Goal: Task Accomplishment & Management: Complete application form

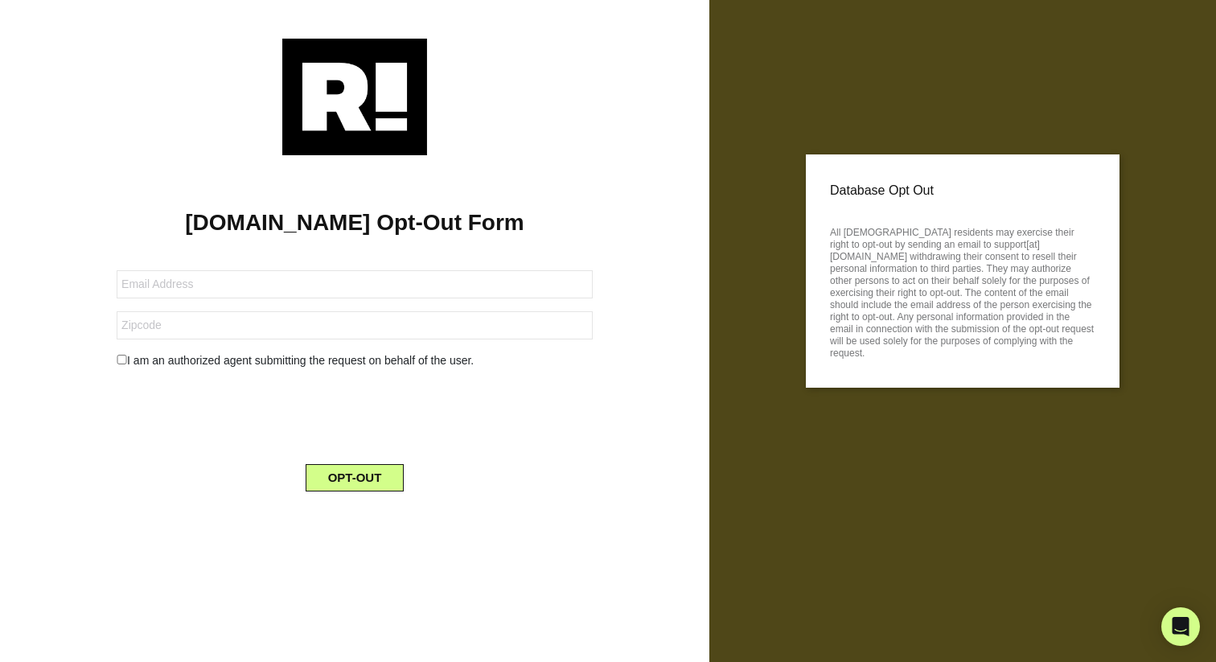
click at [385, 299] on form "I am an authorized agent submitting the request on behalf of the user. OPT-OUT" at bounding box center [355, 371] width 476 height 240
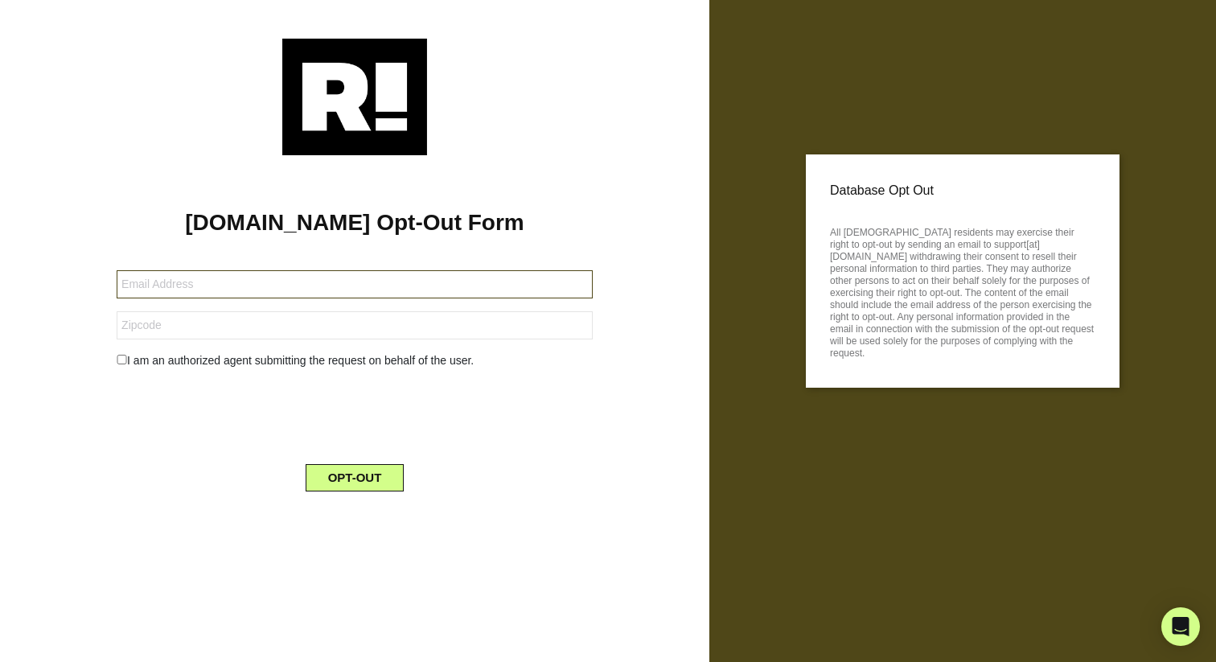
click at [373, 284] on input "text" at bounding box center [355, 284] width 476 height 28
type input "k"
type input "[PERSON_NAME][EMAIL_ADDRESS][PERSON_NAME][DOMAIN_NAME]"
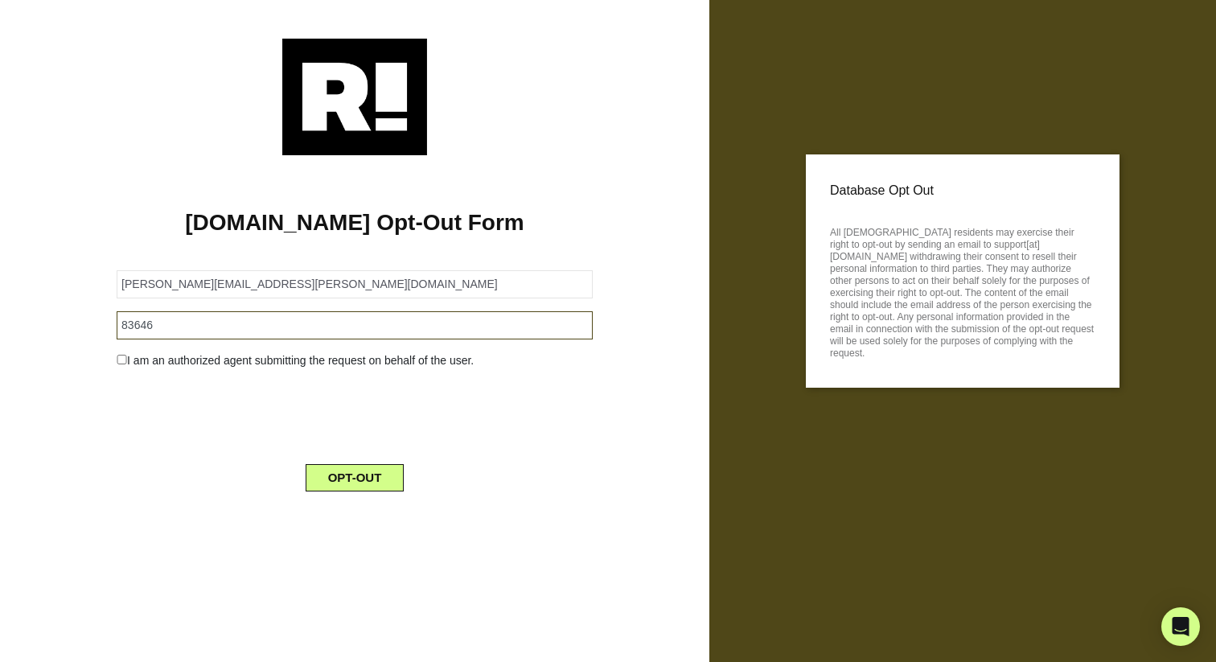
type input "83646"
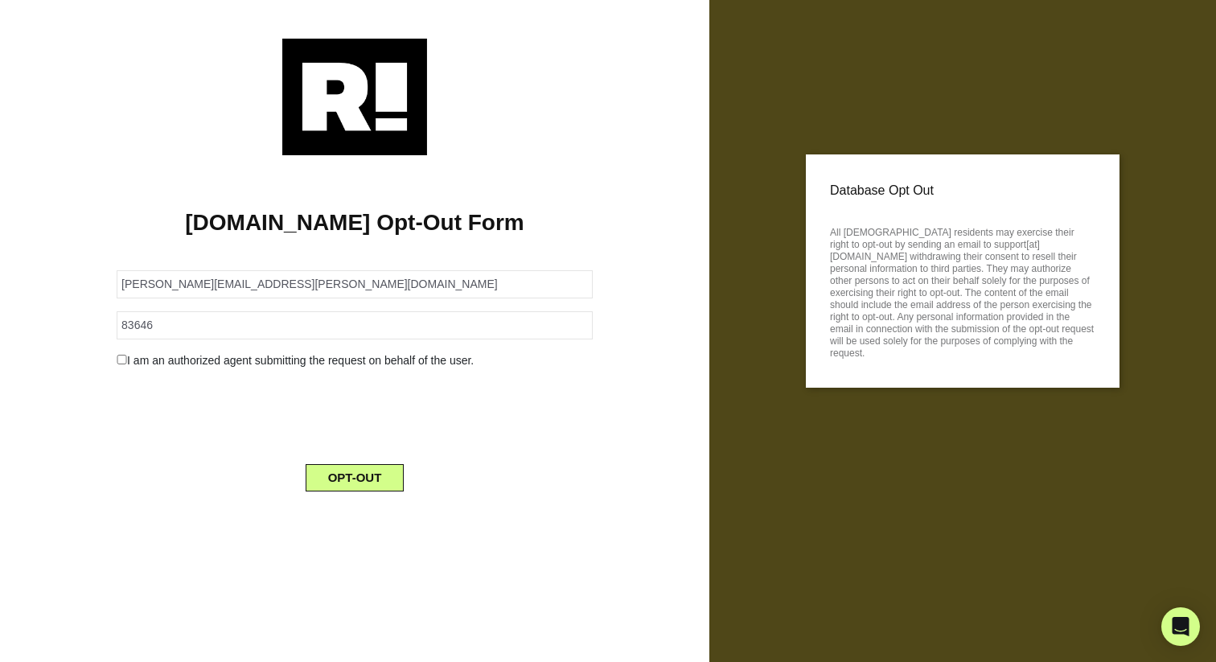
click at [227, 363] on div "I am an authorized agent submitting the request on behalf of the user." at bounding box center [355, 360] width 500 height 17
click at [124, 359] on input "checkbox" at bounding box center [122, 360] width 10 height 10
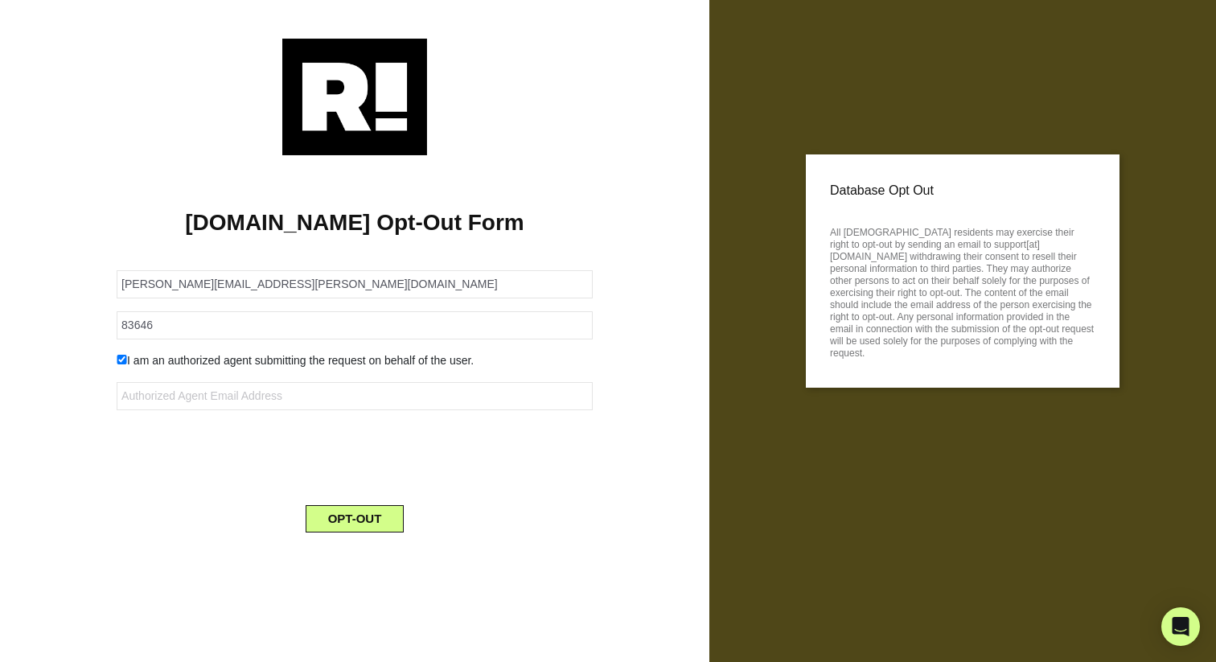
checkbox input "false"
click at [362, 480] on button "OPT-OUT" at bounding box center [355, 477] width 99 height 27
